Goal: Transaction & Acquisition: Download file/media

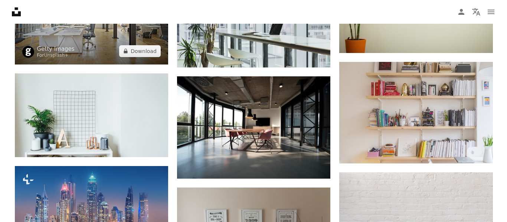
scroll to position [483, 0]
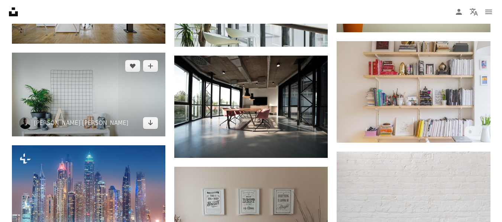
click at [113, 100] on img at bounding box center [88, 95] width 153 height 84
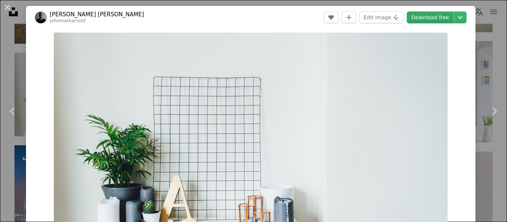
click at [427, 20] on link "Download free" at bounding box center [430, 18] width 47 height 12
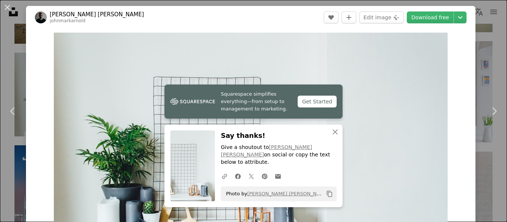
click at [466, 72] on div "Zoom in" at bounding box center [251, 140] width 450 height 223
click at [332, 137] on icon "An X shape" at bounding box center [335, 132] width 9 height 9
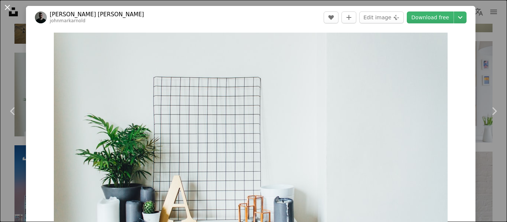
click at [9, 7] on button "An X shape" at bounding box center [7, 7] width 9 height 9
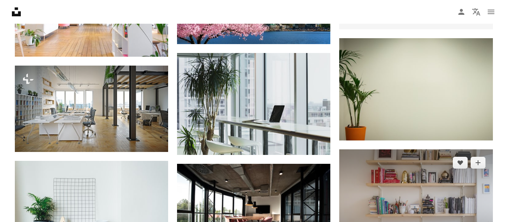
scroll to position [371, 0]
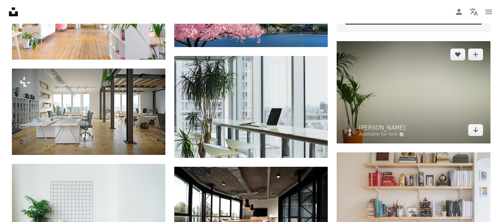
click at [394, 97] on img at bounding box center [412, 92] width 153 height 102
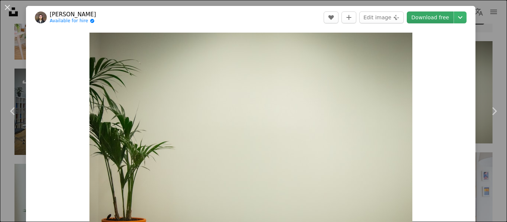
click at [421, 21] on link "Download free" at bounding box center [430, 18] width 47 height 12
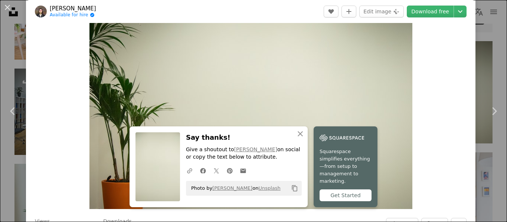
scroll to position [74, 0]
